Goal: Task Accomplishment & Management: Manage account settings

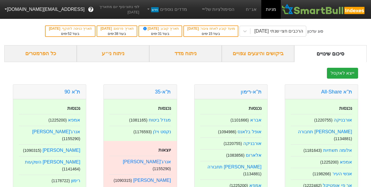
click at [25, 10] on button "[EMAIL_ADDRESS][DOMAIN_NAME]" at bounding box center [44, 9] width 88 height 10
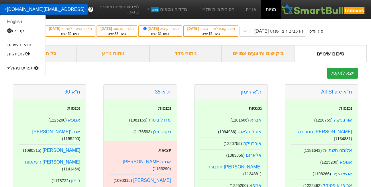
click at [27, 67] on div "תפריט ניהול" at bounding box center [22, 68] width 45 height 9
click at [27, 87] on link "משתמשים" at bounding box center [22, 86] width 45 height 9
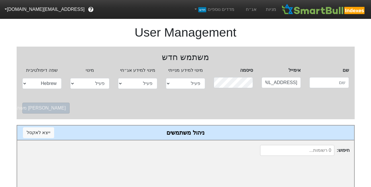
select select "active"
select select "hb"
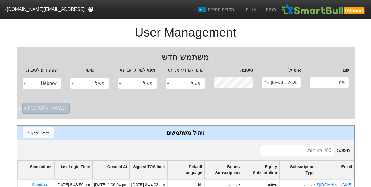
click at [291, 153] on input at bounding box center [297, 150] width 74 height 11
paste input "yehuda@iceb.co.il"
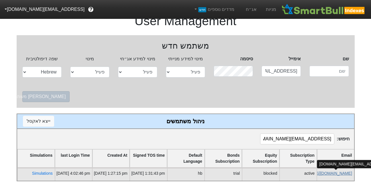
type input "yehuda@iceb.co.il"
click at [326, 171] on link "yehuda@iceb.co.il" at bounding box center [318, 173] width 68 height 5
select select "active"
select select "blocked"
select select "hb"
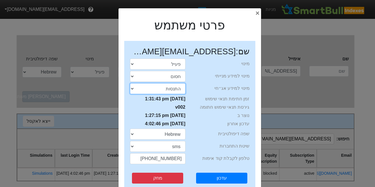
click at [176, 89] on select "התנסות פעיל חסום" at bounding box center [158, 88] width 56 height 11
select select "active"
click at [132, 83] on select "התנסות פעיל חסום" at bounding box center [158, 88] width 56 height 11
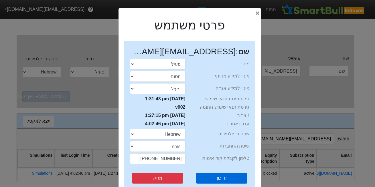
click at [225, 182] on button "עדכון" at bounding box center [221, 178] width 51 height 11
